Goal: Obtain resource: Download file/media

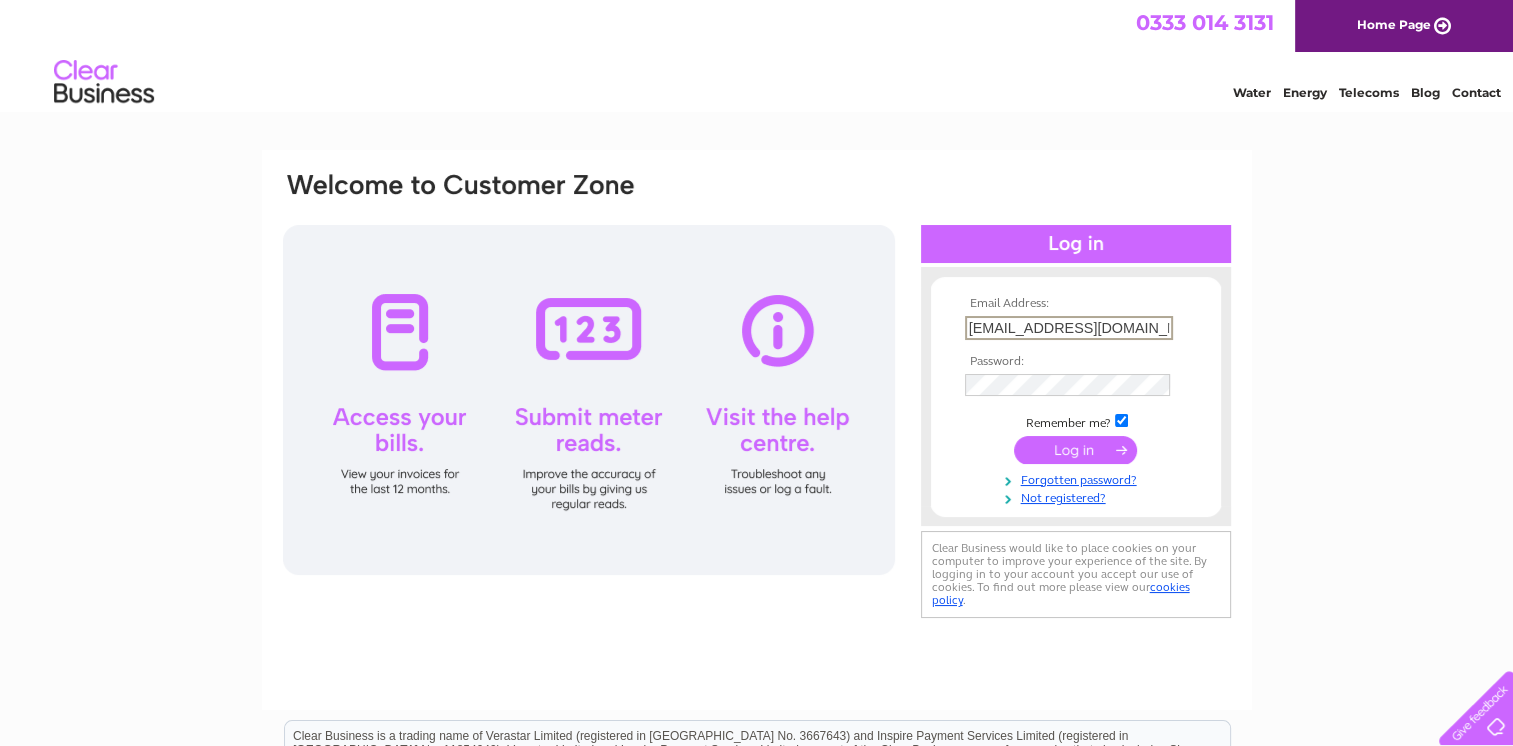
click at [1032, 328] on input "[EMAIL_ADDRESS][DOMAIN_NAME]" at bounding box center [1069, 328] width 208 height 24
click at [1035, 328] on input "[EMAIL_ADDRESS][DOMAIN_NAME]" at bounding box center [1069, 328] width 208 height 24
drag, startPoint x: 1035, startPoint y: 328, endPoint x: 936, endPoint y: 333, distance: 99.1
click at [936, 333] on form "Email Address: [EMAIL_ADDRESS][DOMAIN_NAME] Password:" at bounding box center [1076, 401] width 290 height 209
type input "[EMAIL_ADDRESS][DOMAIN_NAME]"
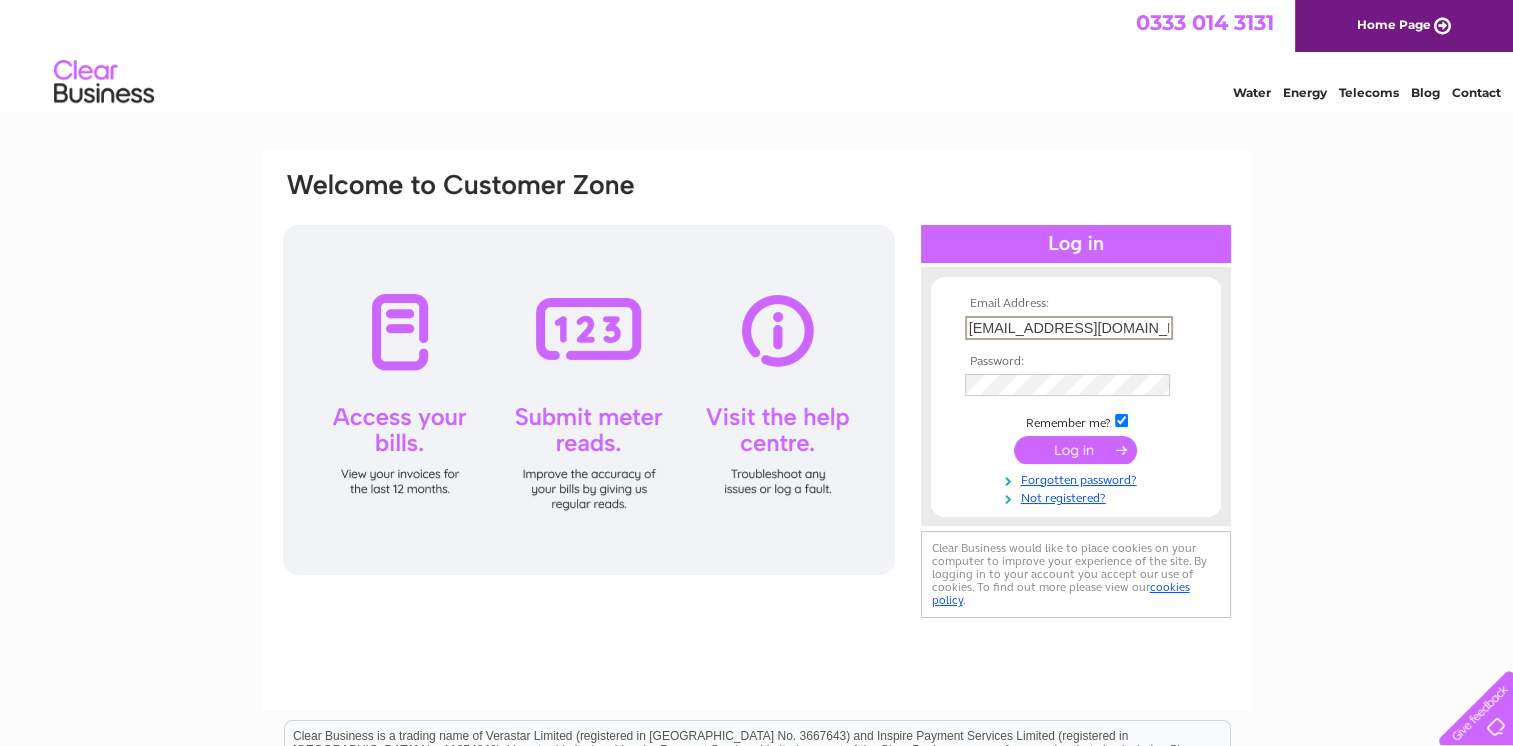
click at [1123, 459] on input "submit" at bounding box center [1075, 450] width 123 height 28
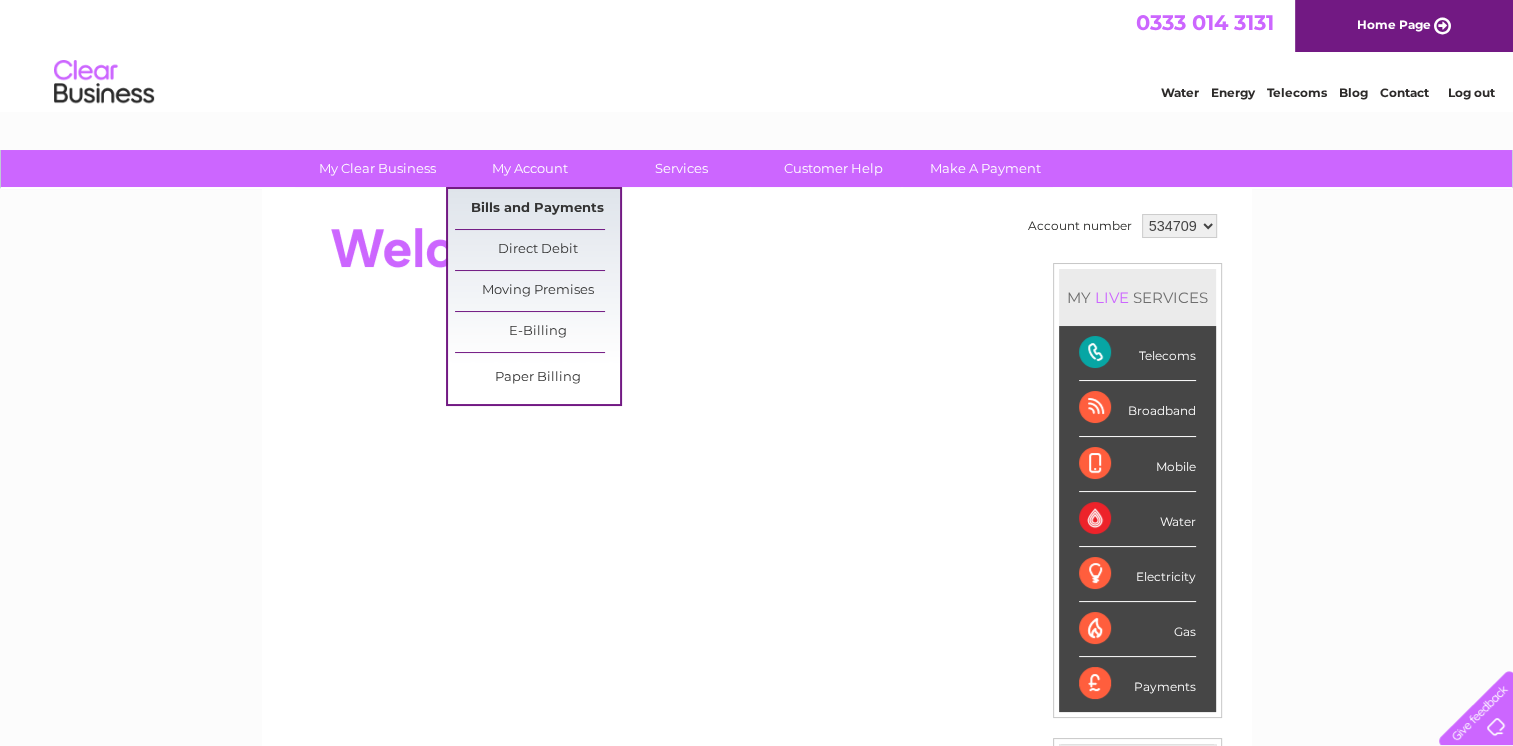
click at [542, 198] on link "Bills and Payments" at bounding box center [537, 209] width 165 height 40
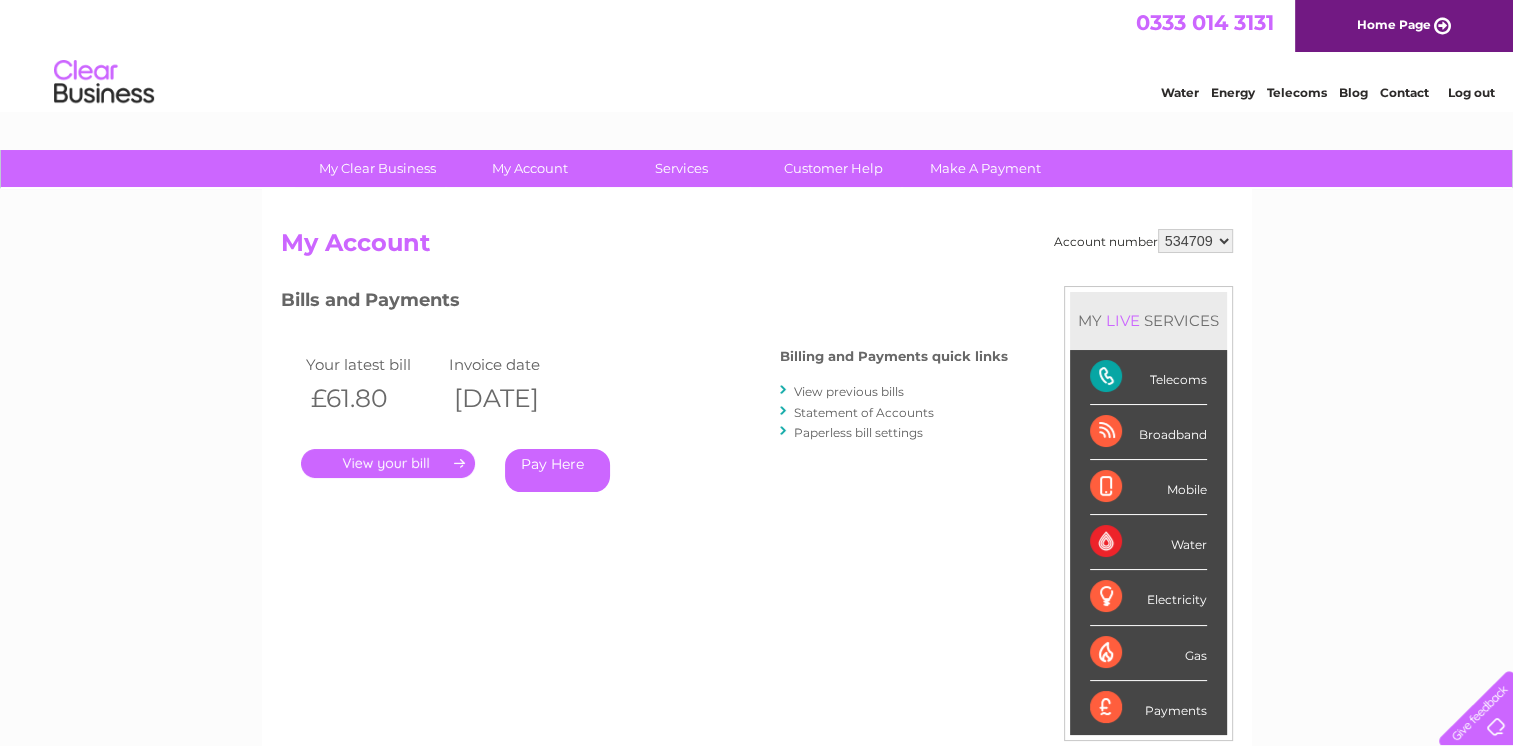
click at [855, 394] on link "View previous bills" at bounding box center [849, 391] width 110 height 15
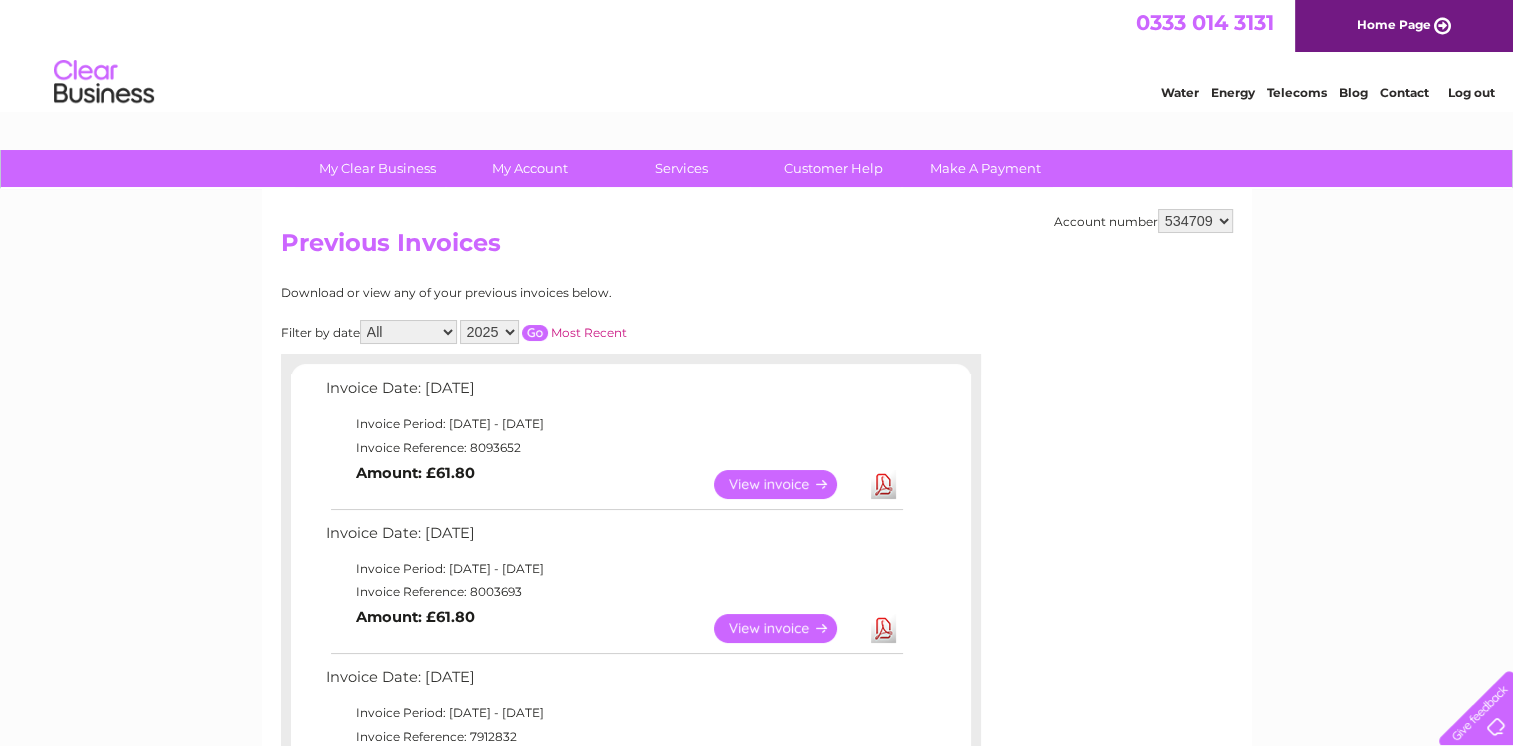
click at [878, 485] on link "Download" at bounding box center [883, 484] width 25 height 29
